Goal: Transaction & Acquisition: Book appointment/travel/reservation

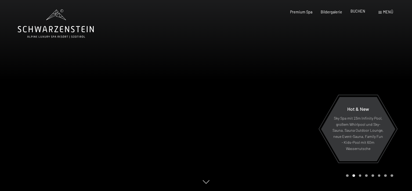
click at [354, 12] on span "BUCHEN" at bounding box center [357, 11] width 15 height 5
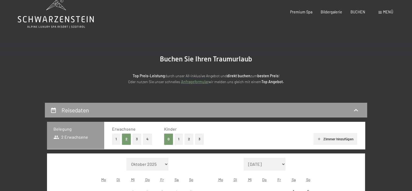
scroll to position [161, 0]
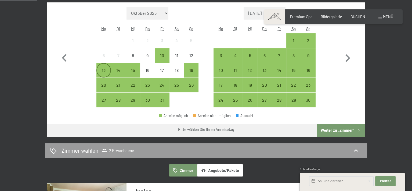
click at [101, 69] on div "13" at bounding box center [103, 74] width 13 height 13
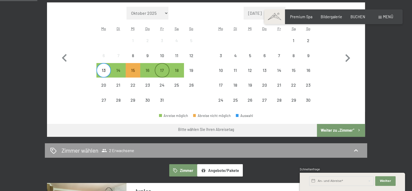
click at [162, 68] on div "17" at bounding box center [161, 74] width 13 height 13
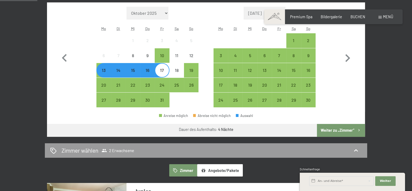
click at [337, 129] on button "Weiter zu „Zimmer“" at bounding box center [341, 130] width 48 height 13
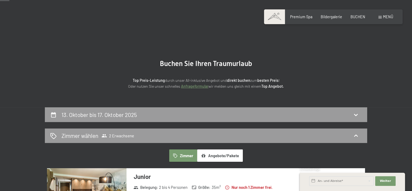
scroll to position [32, 0]
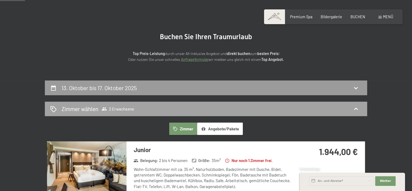
click at [340, 106] on div "Zimmer wählen 2 Erwachsene" at bounding box center [205, 109] width 311 height 8
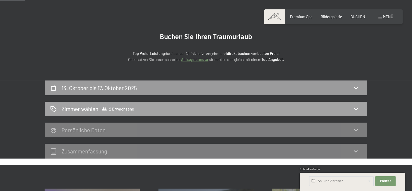
click at [108, 107] on span "2 Erwachsene" at bounding box center [117, 108] width 32 height 5
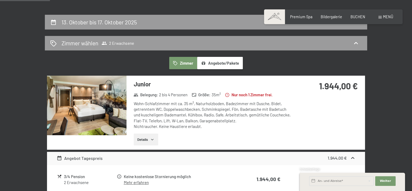
scroll to position [59, 0]
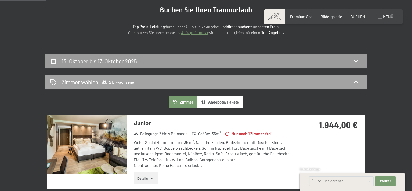
click at [125, 83] on span "2 Erwachsene" at bounding box center [117, 81] width 32 height 5
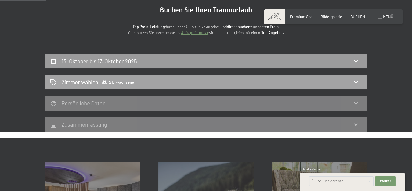
click at [125, 83] on span "2 Erwachsene" at bounding box center [117, 81] width 32 height 5
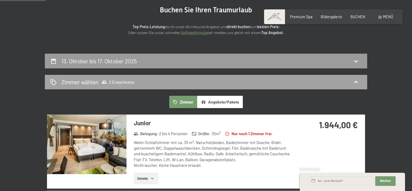
click at [125, 83] on span "2 Erwachsene" at bounding box center [117, 81] width 32 height 5
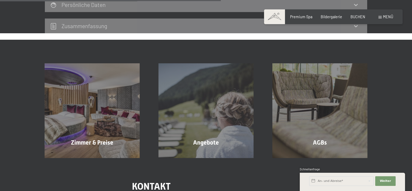
scroll to position [193, 0]
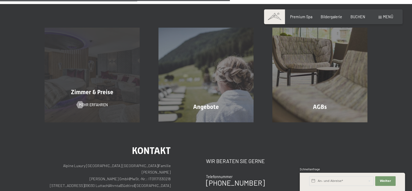
click at [100, 89] on span "Zimmer & Preise" at bounding box center [92, 92] width 42 height 7
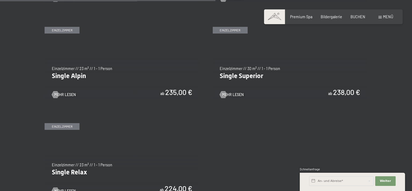
scroll to position [859, 0]
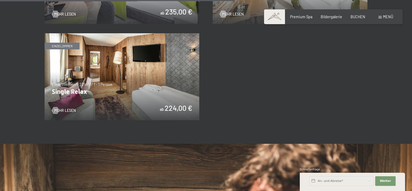
click at [125, 90] on img at bounding box center [122, 76] width 155 height 87
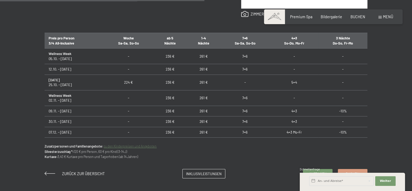
scroll to position [161, 0]
